Goal: Transaction & Acquisition: Book appointment/travel/reservation

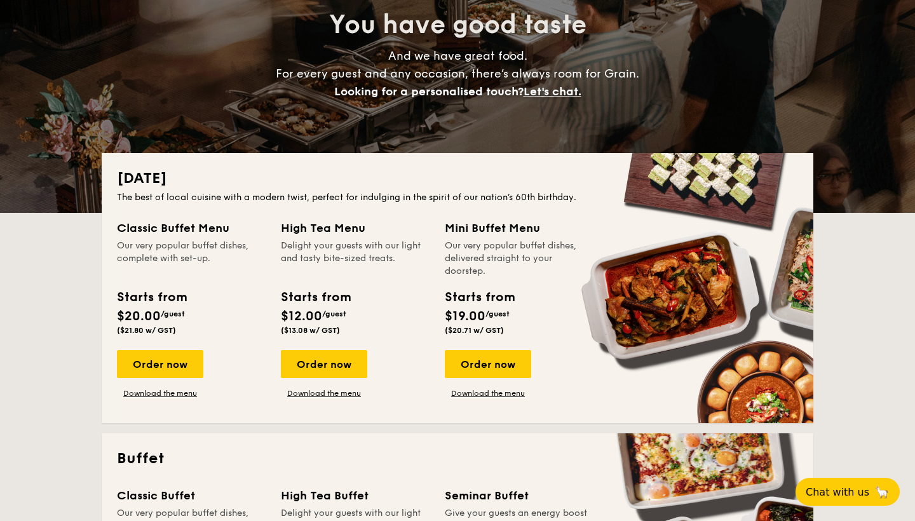
scroll to position [146, 0]
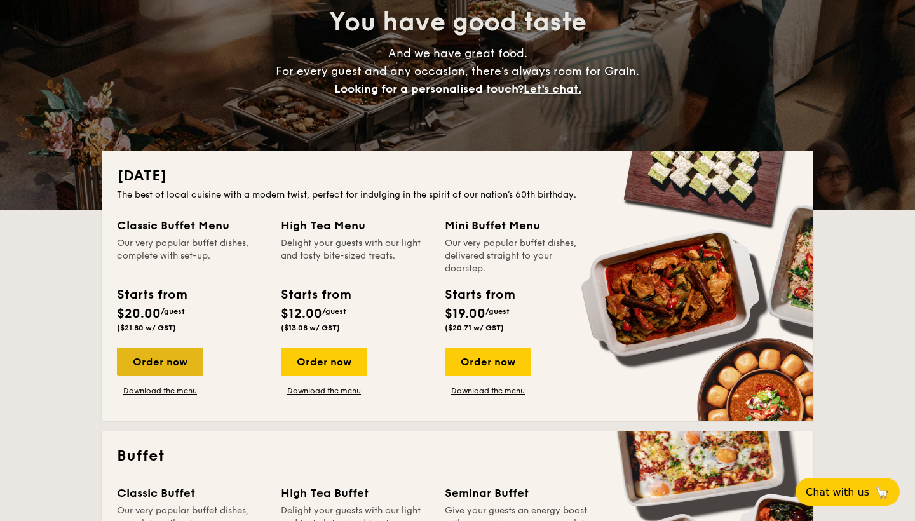
click at [185, 364] on div "Order now" at bounding box center [160, 362] width 86 height 28
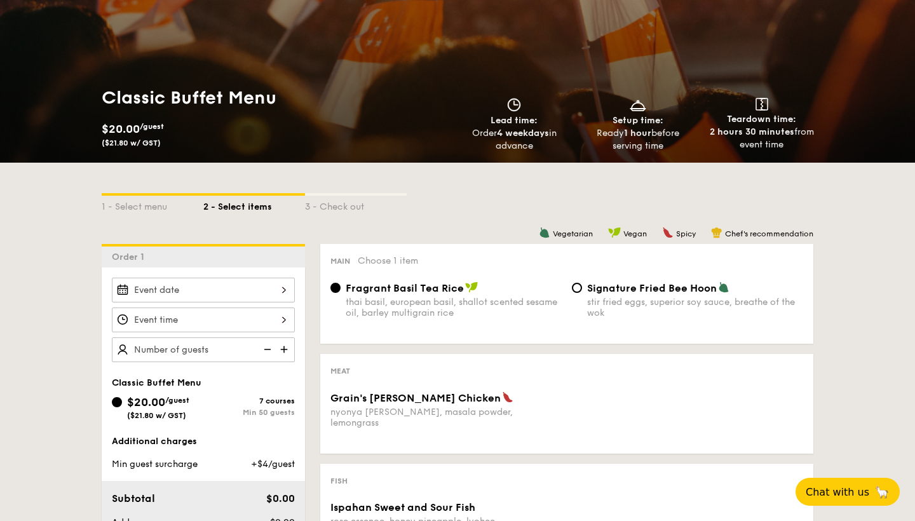
scroll to position [106, 0]
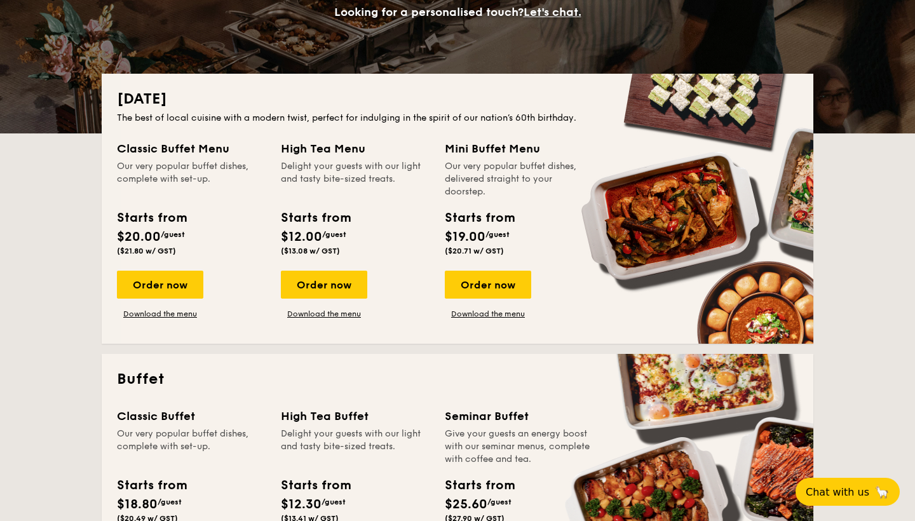
scroll to position [208, 0]
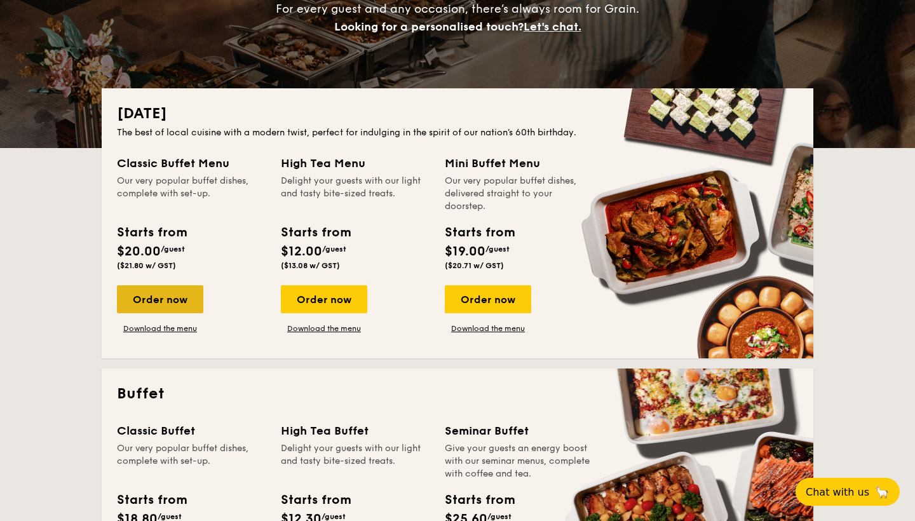
click at [166, 296] on div "Order now" at bounding box center [160, 299] width 86 height 28
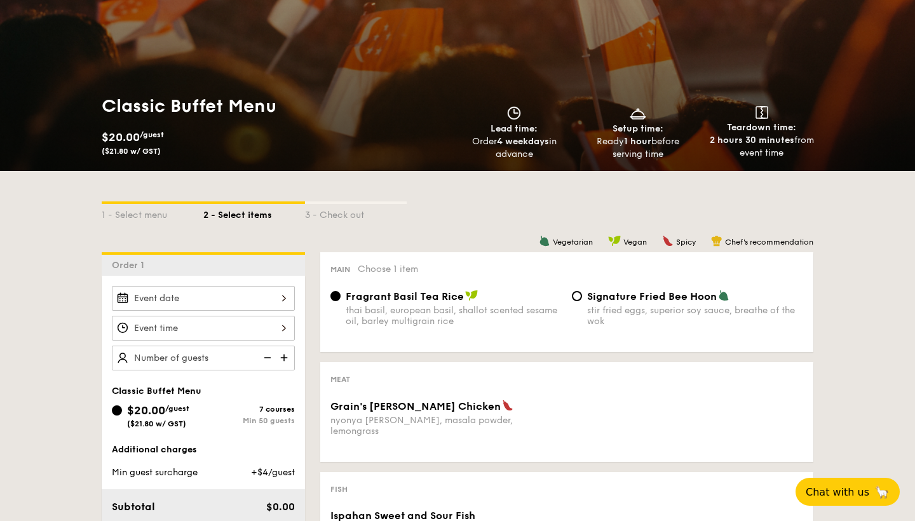
scroll to position [177, 0]
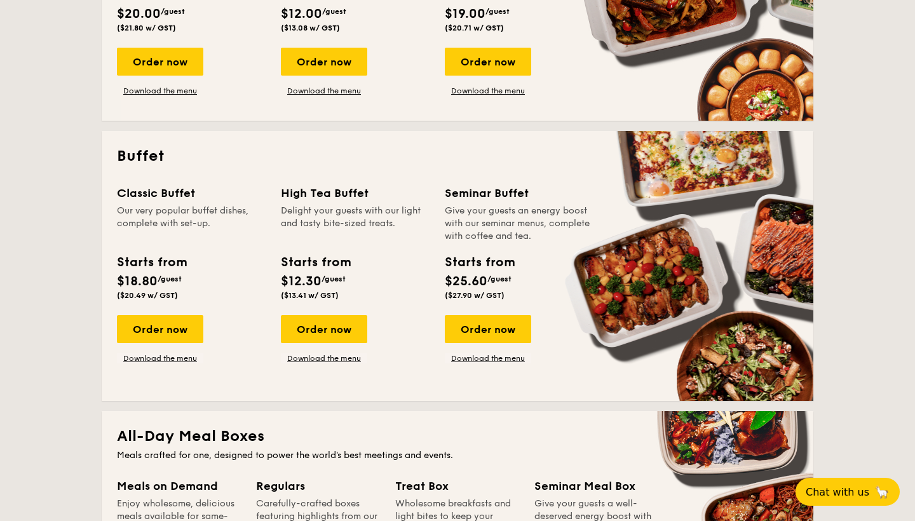
scroll to position [460, 0]
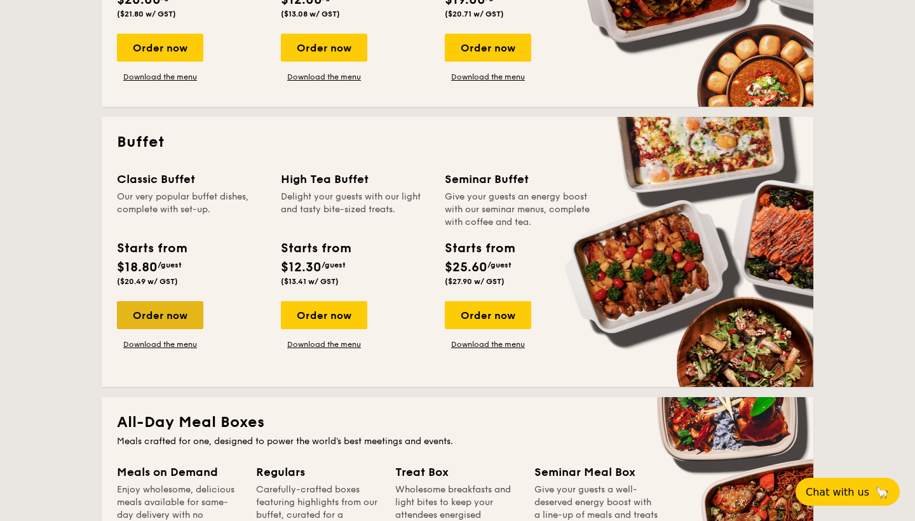
click at [140, 317] on div "Order now" at bounding box center [160, 315] width 86 height 28
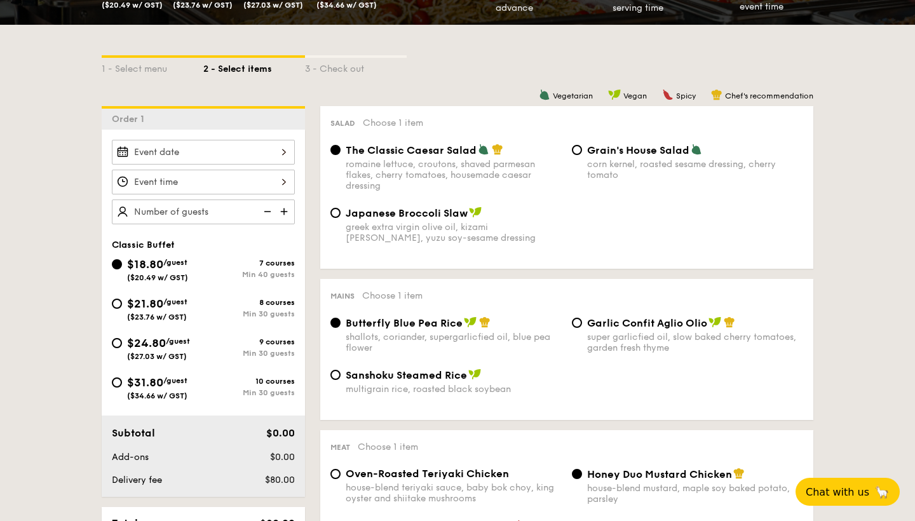
scroll to position [261, 0]
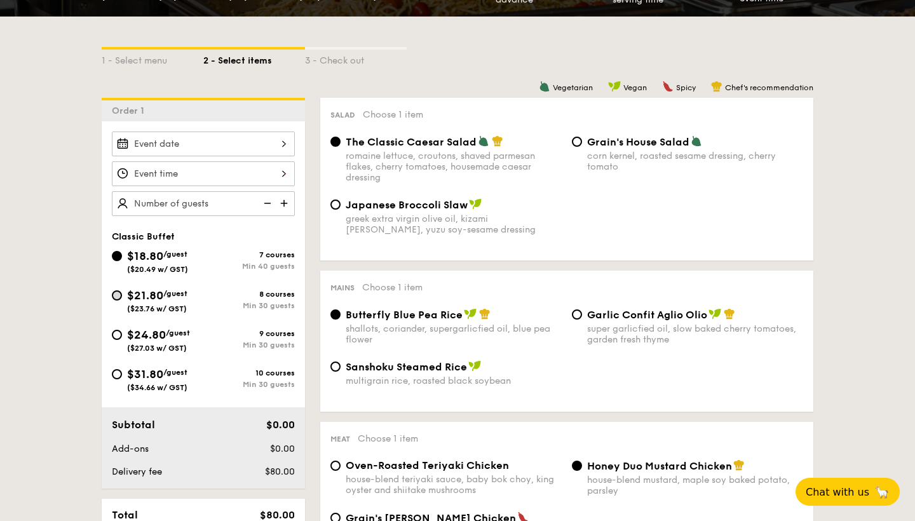
click at [116, 299] on input "$21.80 /guest ($23.76 w/ GST) 8 courses Min 30 guests" at bounding box center [117, 295] width 10 height 10
radio input "true"
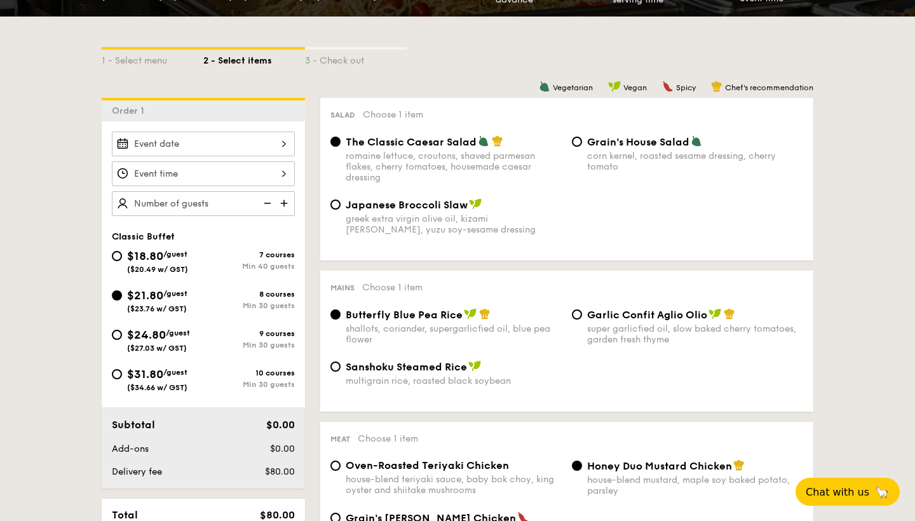
radio input "true"
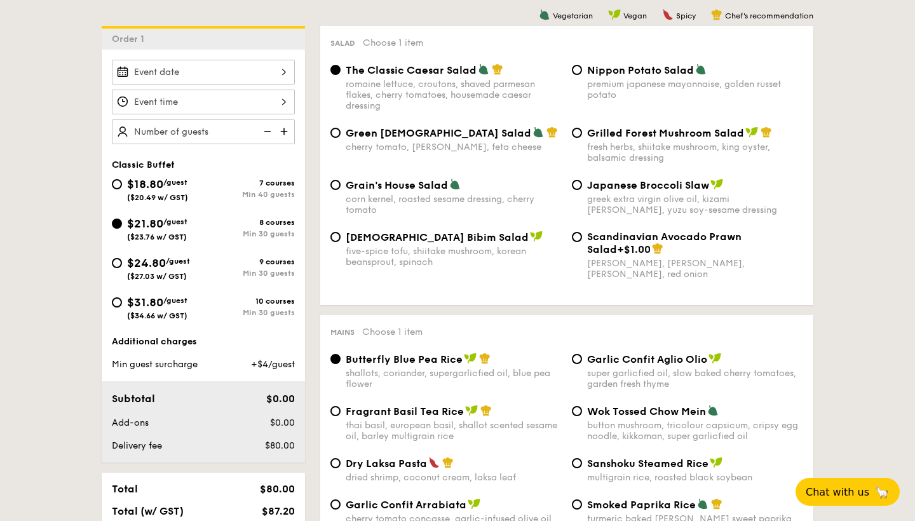
scroll to position [205, 0]
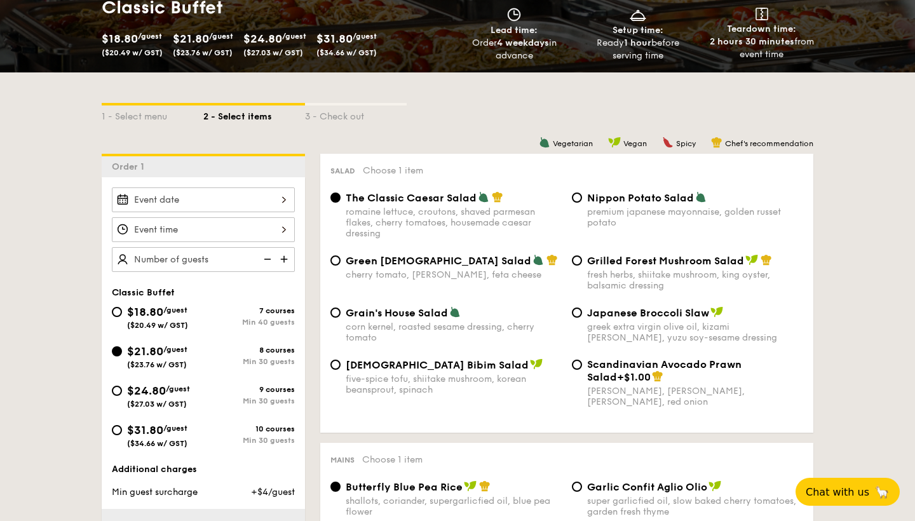
click at [233, 203] on div "2025 Aug [DATE] Tue Wed Thu Fri Sat Sun 1 2 3 4 5 6 7 8 9 10 11 12 13 14 15 16 …" at bounding box center [203, 200] width 183 height 25
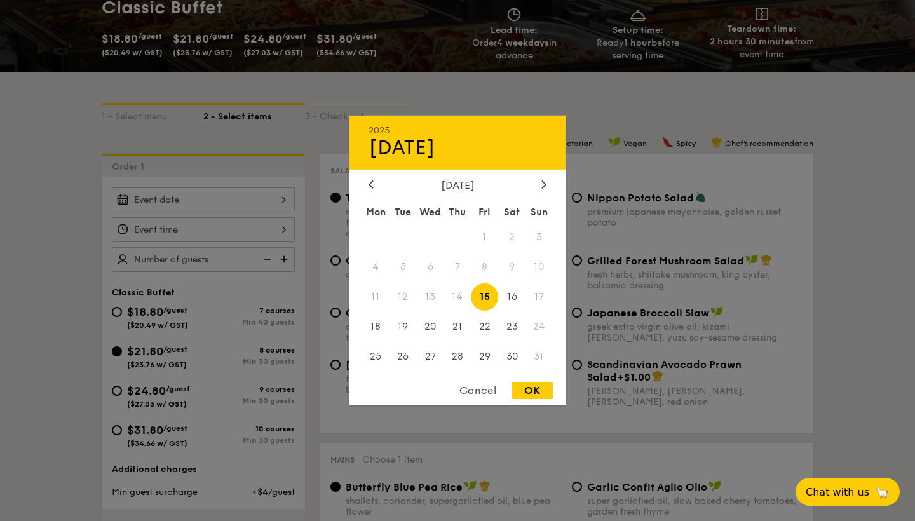
click at [541, 296] on span "17" at bounding box center [539, 296] width 27 height 27
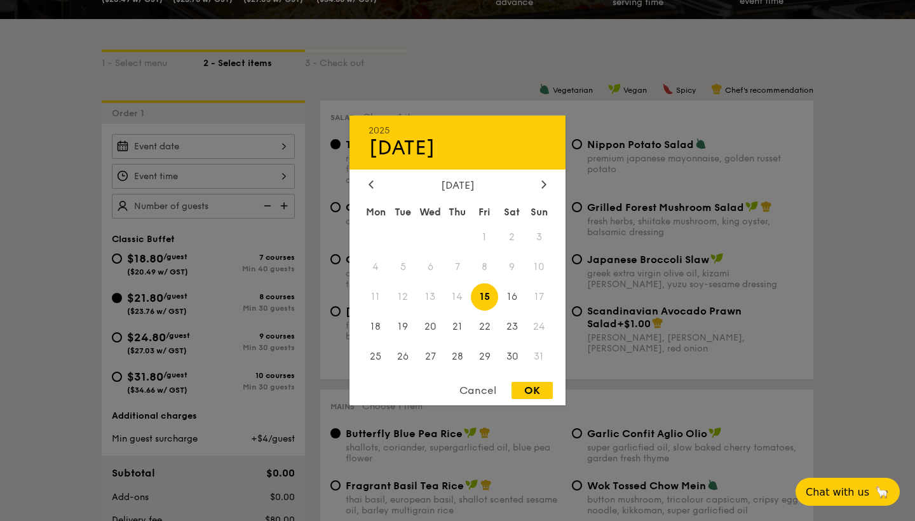
scroll to position [263, 0]
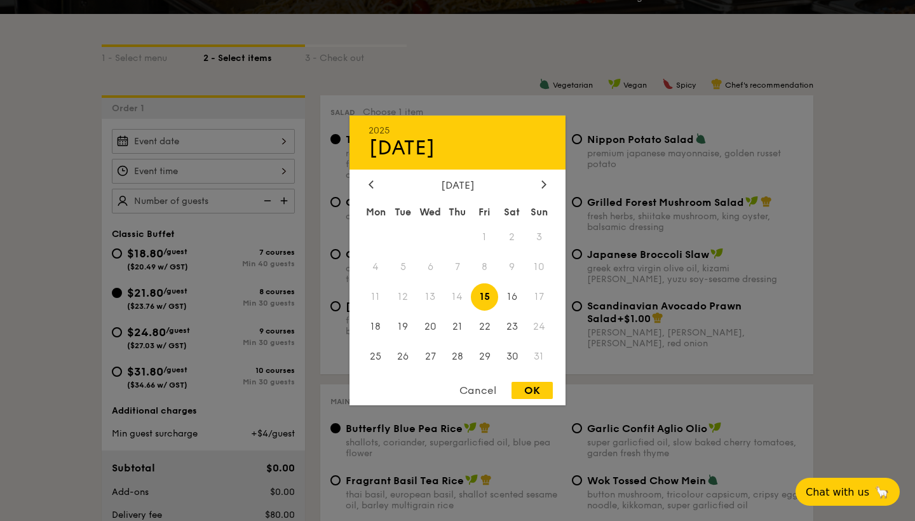
click at [485, 390] on div "Cancel" at bounding box center [478, 390] width 62 height 17
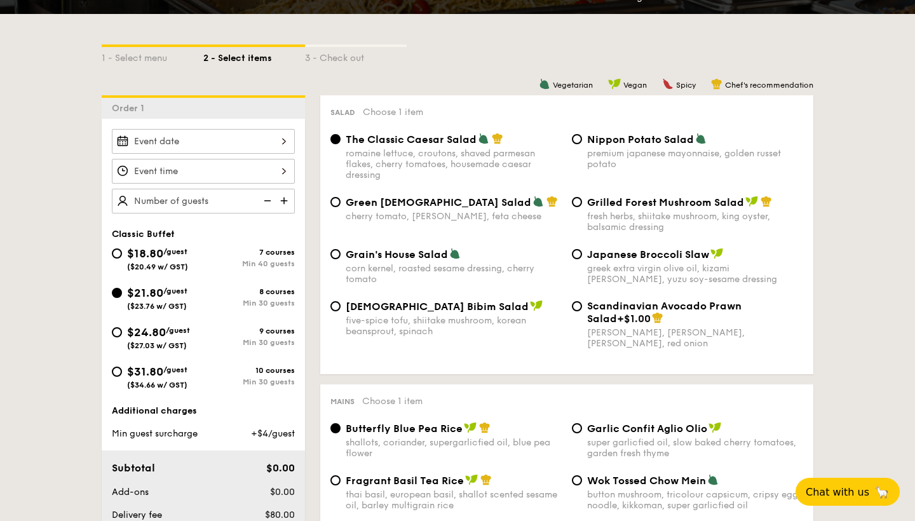
click at [278, 141] on div "2025 Aug [DATE] Tue Wed Thu Fri Sat Sun 1 2 3 4 5 6 7 8 9 10 11 12 13 14 15 16 …" at bounding box center [203, 141] width 183 height 25
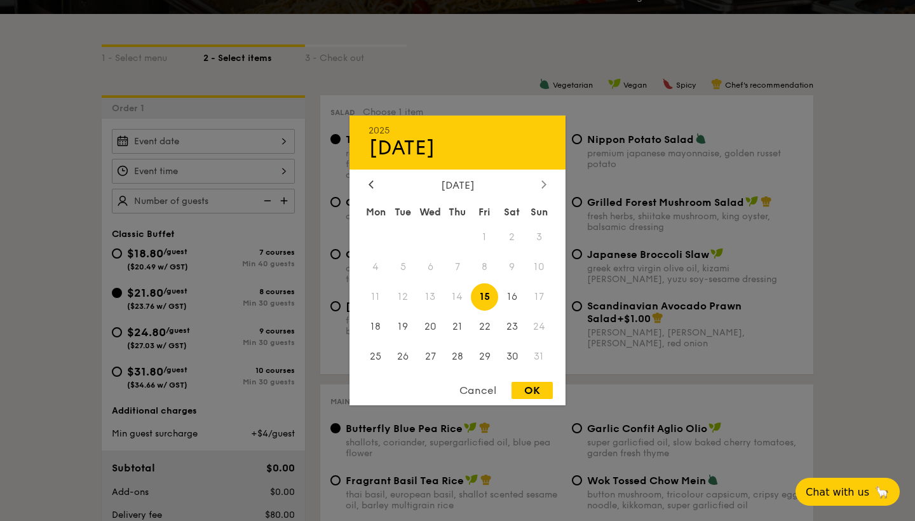
click at [542, 186] on div at bounding box center [543, 185] width 11 height 12
click at [538, 265] on span "14" at bounding box center [539, 267] width 27 height 27
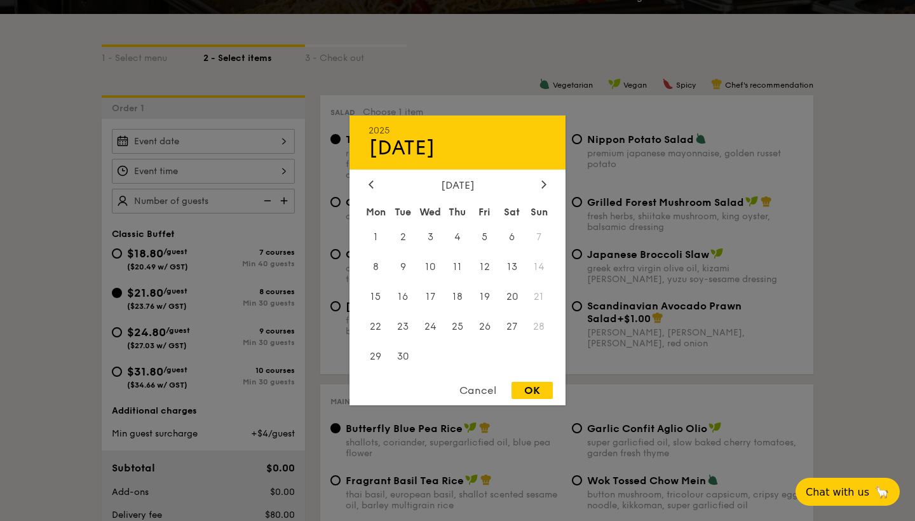
click at [482, 390] on div "Cancel" at bounding box center [478, 390] width 62 height 17
